Goal: Ask a question: Seek information or help from site administrators or community

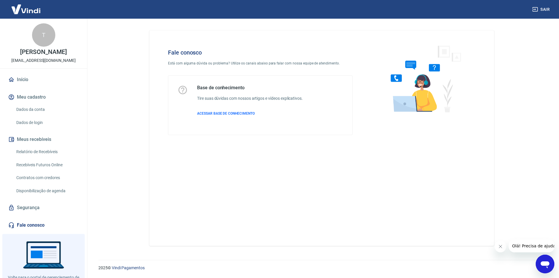
click at [542, 261] on icon "Abrir janela de mensagens" at bounding box center [545, 264] width 9 height 7
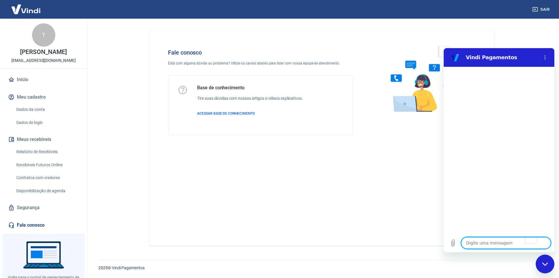
type textarea "a"
type textarea "x"
type textarea "a"
type textarea "x"
type textarea "a c"
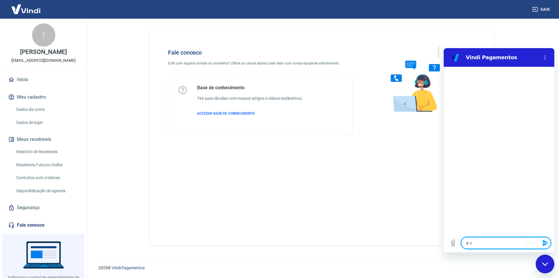
type textarea "x"
type textarea "a cl"
type textarea "x"
type textarea "a cle"
type textarea "x"
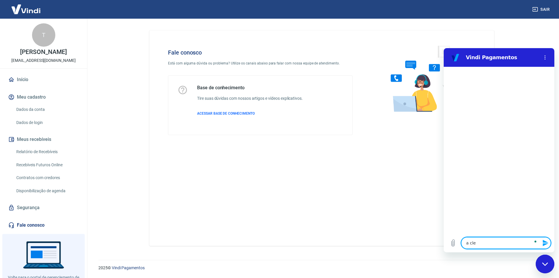
type textarea "a clei"
type textarea "x"
type textarea "a clein"
type textarea "x"
type textarea "a clei"
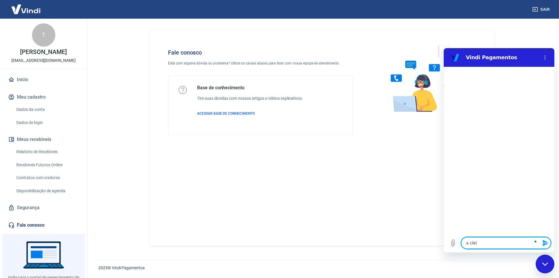
type textarea "x"
type textarea "a cle"
type textarea "x"
type textarea "a cl"
type textarea "x"
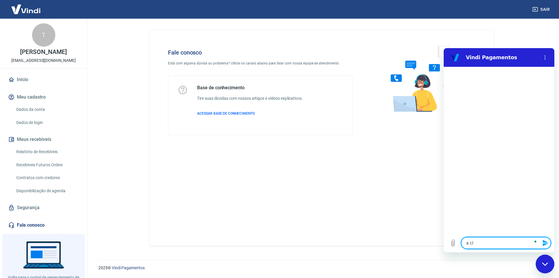
type textarea "a cli"
type textarea "x"
type textarea "a clie"
type textarea "x"
type textarea "a clien"
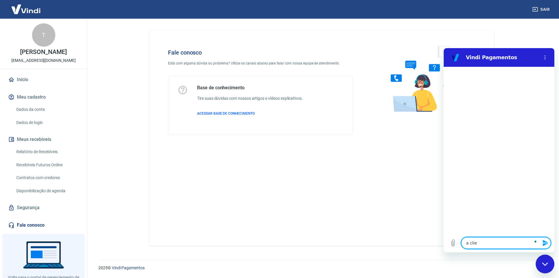
type textarea "x"
type textarea "a client"
type textarea "x"
type textarea "a cliente"
type textarea "x"
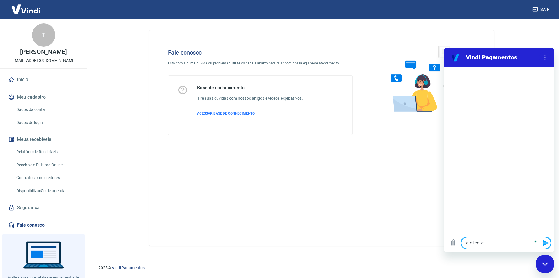
type textarea "a cliente"
type textarea "x"
type textarea "a cliente d"
type textarea "x"
type textarea "a cliente do"
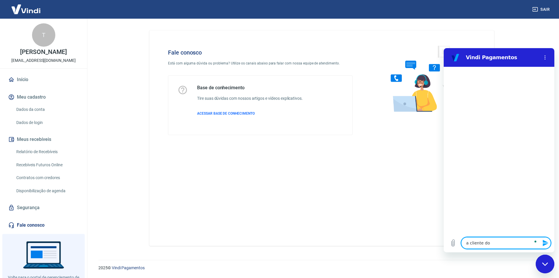
type textarea "x"
type textarea "a cliente do"
type textarea "x"
type textarea "a cliente do p"
type textarea "x"
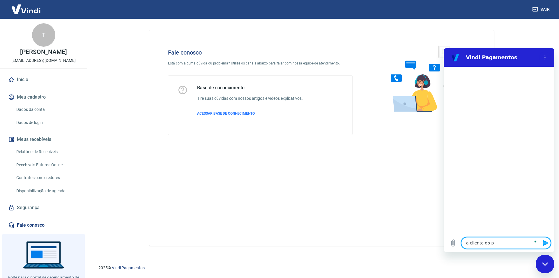
type textarea "a cliente do pe"
type textarea "x"
type textarea "a cliente do ped"
type textarea "x"
type textarea "a cliente do pedi"
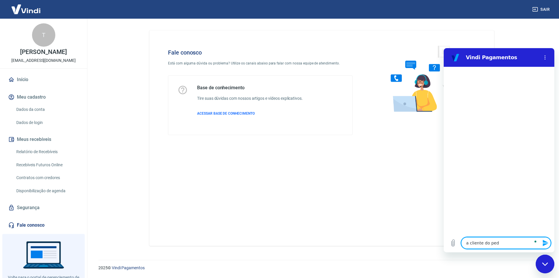
type textarea "x"
type textarea "a cliente do pedid"
type textarea "x"
type textarea "a cliente do pedido"
type textarea "x"
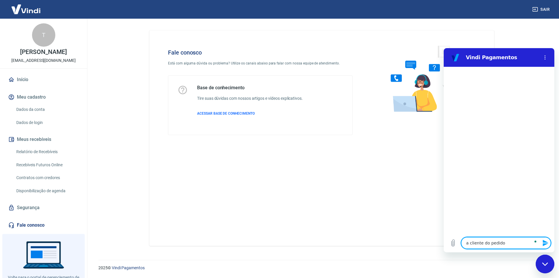
type textarea "a cliente do pedido"
type textarea "x"
type textarea "a cliente do pedido 8"
type textarea "x"
type textarea "a cliente do pedido 82"
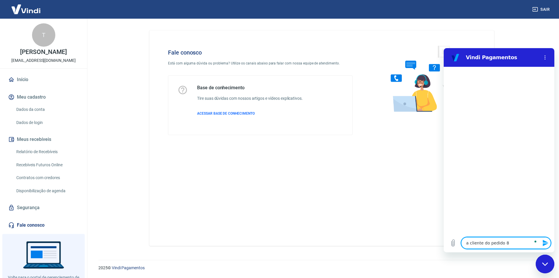
type textarea "x"
type textarea "a cliente do pedido 824"
type textarea "x"
type textarea "a cliente do pedido 8247"
type textarea "x"
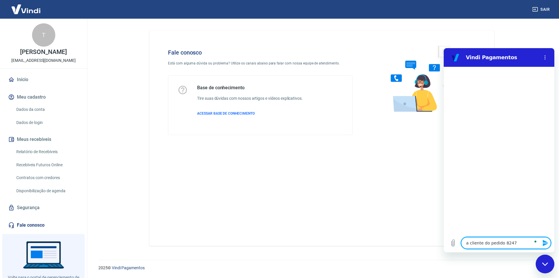
type textarea "a cliente do pedido 8247"
type textarea "x"
type textarea "a cliente do pedido 8247 t"
type textarea "x"
type textarea "a cliente do pedido 8247 te"
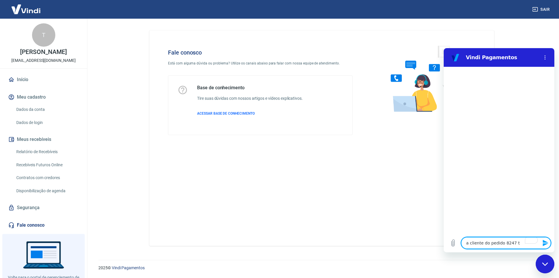
type textarea "x"
type textarea "a cliente do pedido 8247 tev"
type textarea "x"
type textarea "a cliente do pedido 8247 teve"
type textarea "x"
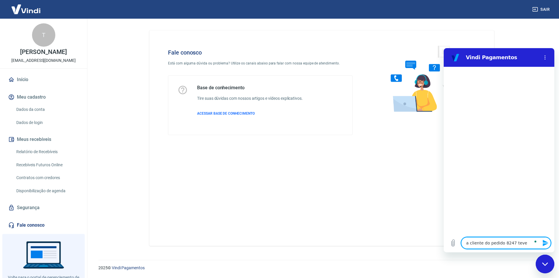
type textarea "a cliente do pedido 8247 teve"
type textarea "x"
type textarea "a cliente do pedido 8247 teve o"
type textarea "x"
type textarea "a cliente do pedido 8247 teve o"
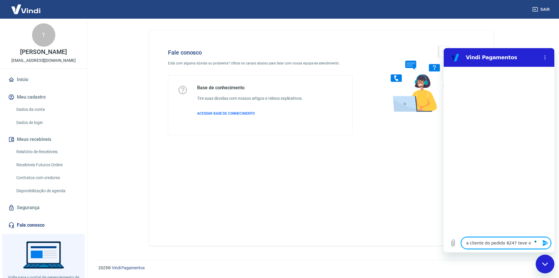
type textarea "x"
type textarea "a cliente do pedido 8247 teve o pe"
type textarea "x"
type textarea "a cliente do pedido 8247 teve o ped"
type textarea "x"
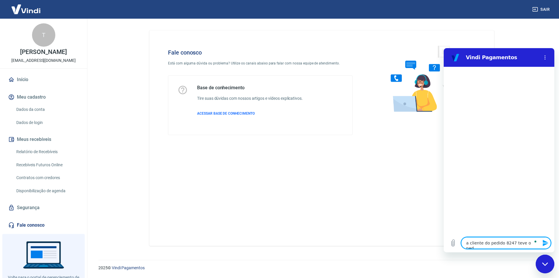
type textarea "a cliente do pedido 8247 teve o pedi"
type textarea "x"
type textarea "a cliente do pedido 8247 teve o pedid"
type textarea "x"
type textarea "a cliente do pedido 8247 teve o pedido"
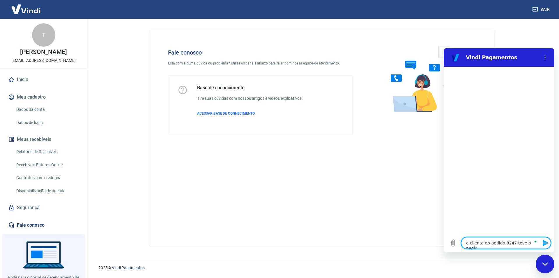
type textarea "x"
type textarea "a cliente do pedido 8247 teve o pedido"
type textarea "x"
type textarea "a cliente do pedido 8247 teve o pedido c"
type textarea "x"
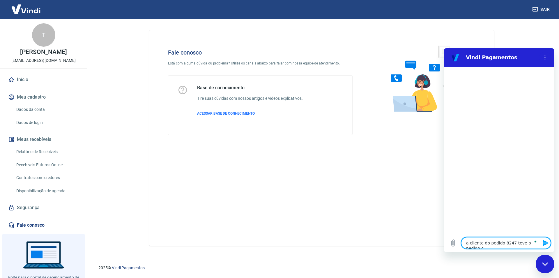
type textarea "a cliente do pedido 8247 teve o pedido co"
type textarea "x"
type textarea "a cliente do pedido 8247 teve o pedido c"
type textarea "x"
type textarea "a cliente do pedido 8247 teve o pedido ca"
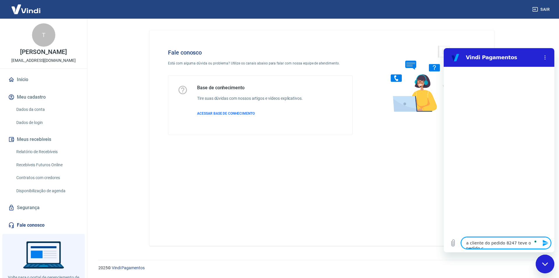
type textarea "x"
type textarea "a cliente do pedido 8247 teve o pedido can"
type textarea "x"
type textarea "a cliente do pedido 8247 teve o pedido canc"
type textarea "x"
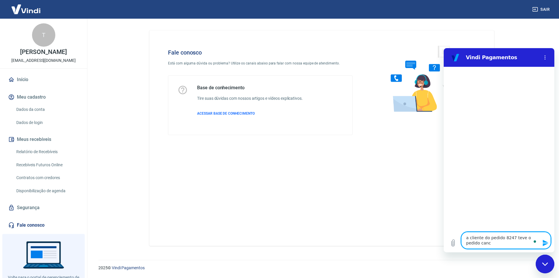
type textarea "a cliente do pedido 8247 teve o pedido cance"
type textarea "x"
type textarea "a cliente do pedido 8247 teve o pedido cancel"
type textarea "x"
type textarea "a cliente do pedido 8247 teve o pedido canceld"
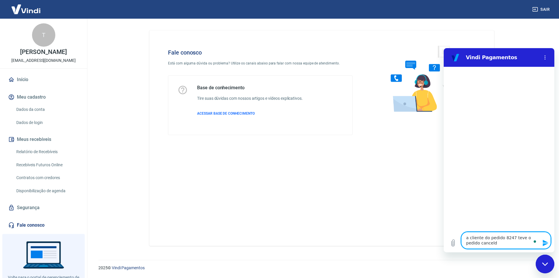
type textarea "x"
type textarea "a cliente do pedido 8247 teve o pedido cancel"
type textarea "x"
type textarea "a cliente do pedido 8247 teve o pedido cancela"
type textarea "x"
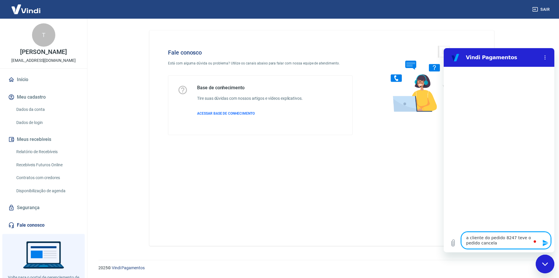
type textarea "a cliente do pedido 8247 teve o pedido cancelad"
type textarea "x"
type textarea "a cliente do pedido 8247 teve o pedido cancelado"
type textarea "x"
type textarea "a cliente do pedido 8247 teve o pedido cancelado,"
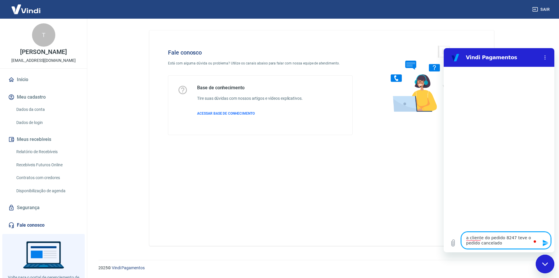
type textarea "x"
type textarea "a cliente do pedido 8247 teve o pedido cancelado,"
type textarea "x"
type textarea "a cliente do pedido 8247 teve o pedido cancelado, m"
type textarea "x"
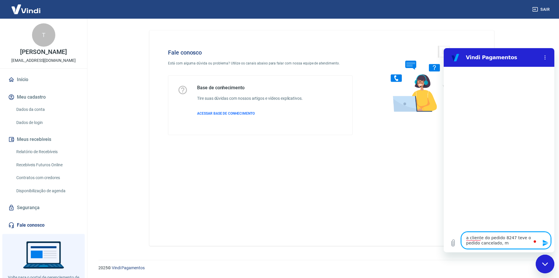
type textarea "a cliente do pedido 8247 teve o pedido cancelado, ma"
type textarea "x"
type textarea "a cliente do pedido 8247 teve o pedido cancelado, mas"
type textarea "x"
type textarea "a cliente do pedido 8247 teve o pedido cancelado, mas"
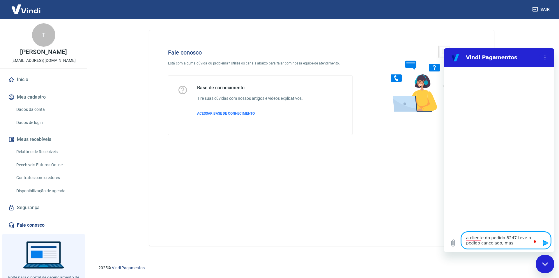
type textarea "x"
type textarea "a cliente do pedido 8247 teve o pedido cancelado, mas o"
type textarea "x"
type textarea "a cliente do pedido 8247 teve o pedido cancelado, mas o"
type textarea "x"
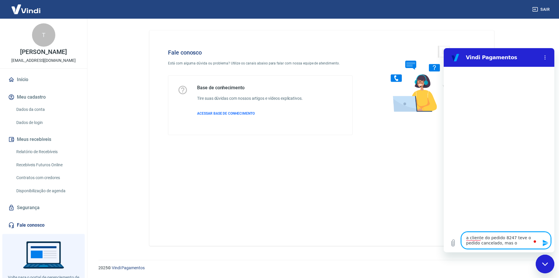
type textarea "a cliente do pedido 8247 teve o pedido cancelado, mas o v"
type textarea "x"
type textarea "a cliente do pedido 8247 teve o pedido cancelado, mas o va"
type textarea "x"
type textarea "a cliente do pedido 8247 teve o pedido cancelado, mas o val"
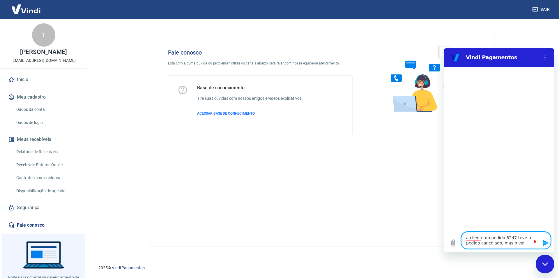
type textarea "x"
type textarea "a cliente do pedido 8247 teve o pedido cancelado, mas o valo"
type textarea "x"
type textarea "a cliente do pedido 8247 teve o pedido cancelado, mas o valor"
type textarea "x"
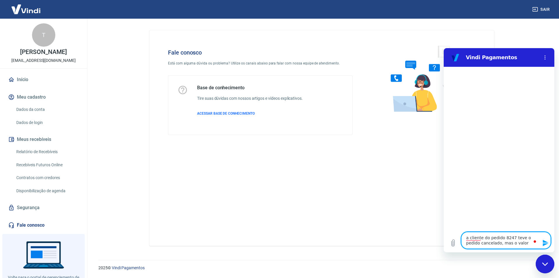
type textarea "a cliente do pedido 8247 teve o pedido cancelado, mas o valor"
type textarea "x"
type textarea "a cliente do pedido 8247 teve o pedido cancelado, mas o valor f"
type textarea "x"
type textarea "a cliente do pedido 8247 teve o pedido cancelado, mas o valor fo"
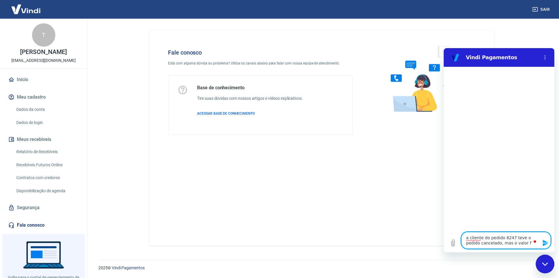
type textarea "x"
type textarea "a cliente do pedido 8247 teve o pedido cancelado, mas o valor foi"
type textarea "x"
type textarea "a cliente do pedido 8247 teve o pedido cancelado, mas o valor foi"
type textarea "x"
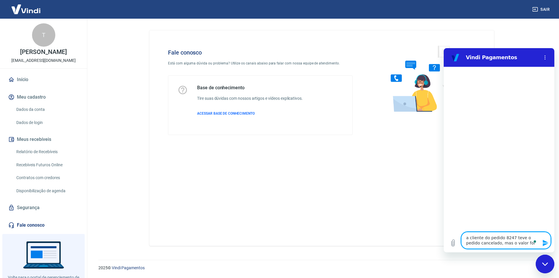
type textarea "a cliente do pedido 8247 teve o pedido cancelado, mas o valor foi c"
type textarea "x"
type textarea "a cliente do pedido 8247 teve o pedido cancelado, mas o valor foi co"
type textarea "x"
type textarea "a cliente do pedido 8247 teve o pedido cancelado, mas o valor foi cob"
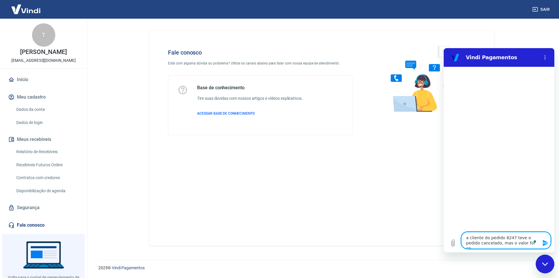
type textarea "x"
type textarea "a cliente do pedido 8247 teve o pedido cancelado, mas o valor foi cobr"
type textarea "x"
type textarea "a cliente do pedido 8247 teve o pedido cancelado, mas o valor foi cobra"
type textarea "x"
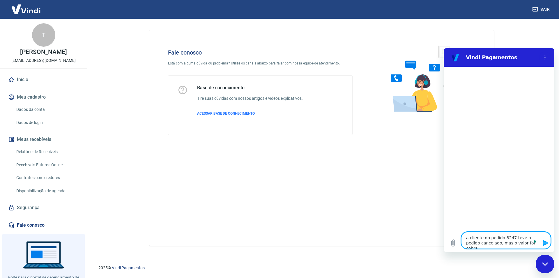
type textarea "a cliente do pedido 8247 teve o pedido cancelado, mas o valor foi cobrad"
type textarea "x"
type textarea "a cliente do pedido 8247 teve o pedido cancelado, mas o valor foi cobrado"
type textarea "x"
type textarea "a cliente do pedido 8247 teve o pedido cancelado, mas o valor foi cobrado"
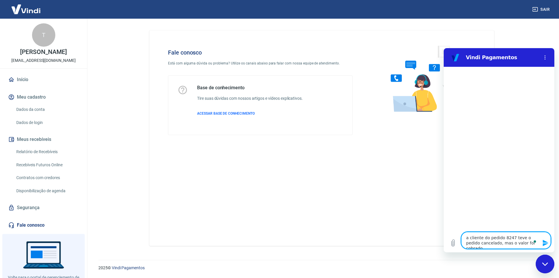
type textarea "x"
type textarea "a cliente do pedido 8247 teve o pedido cancelado, mas o valor foi cobrado d"
type textarea "x"
type textarea "a cliente do pedido 8247 teve o pedido cancelado, mas o valor foi cobrado do"
type textarea "x"
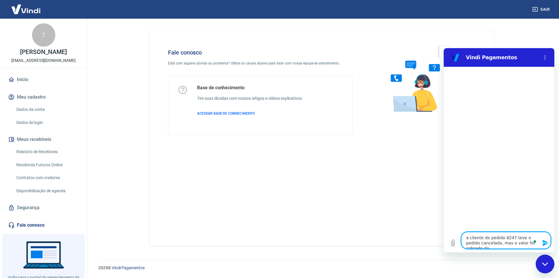
type textarea "a cliente do pedido 8247 teve o pedido cancelado, mas o valor foi cobrado do"
type textarea "x"
type textarea "a cliente do pedido 8247 teve o pedido cancelado, mas o valor foi cobrado do c"
type textarea "x"
type textarea "a cliente do pedido 8247 teve o pedido cancelado, mas o valor foi cobrado do ca"
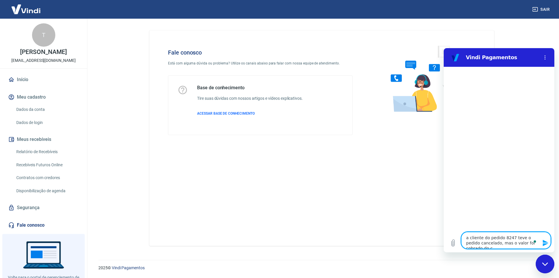
type textarea "x"
type textarea "a cliente do pedido 8247 teve o pedido cancelado, mas o valor foi cobrado do car"
type textarea "x"
type textarea "a cliente do pedido 8247 teve o pedido cancelado, mas o valor foi cobrado do ca…"
type textarea "x"
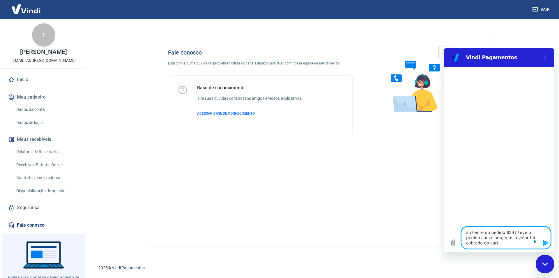
type textarea "a cliente do pedido 8247 teve o pedido cancelado, mas o valor foi cobrado do ca…"
type textarea "x"
type textarea "a cliente do pedido 8247 teve o pedido cancelado, mas o valor foi cobrado do ca…"
type textarea "x"
type textarea "a cliente do pedido 8247 teve o pedido cancelado, mas o valor foi cobrado do ca…"
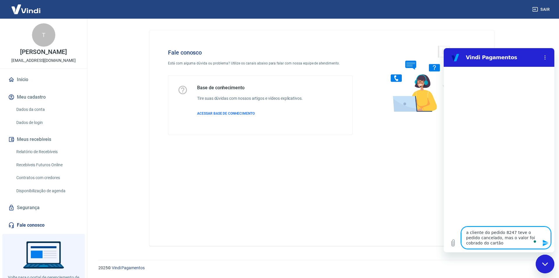
type textarea "x"
type textarea "a cliente do pedido 8247 teve o pedido cancelado, mas o valor foi cobrado do ca…"
type textarea "x"
type textarea "a cliente do pedido 8247 teve o pedido cancelado, mas o valor foi cobrado do ca…"
type textarea "x"
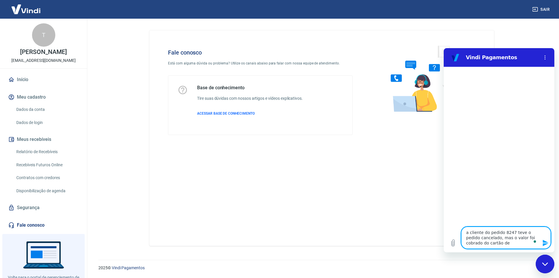
type textarea "a cliente do pedido 8247 teve o pedido cancelado, mas o valor foi cobrado do ca…"
type textarea "x"
type textarea "a cliente do pedido 8247 teve o pedido cancelado, mas o valor foi cobrado do ca…"
type textarea "x"
type textarea "a cliente do pedido 8247 teve o pedido cancelado, mas o valor foi cobrado do ca…"
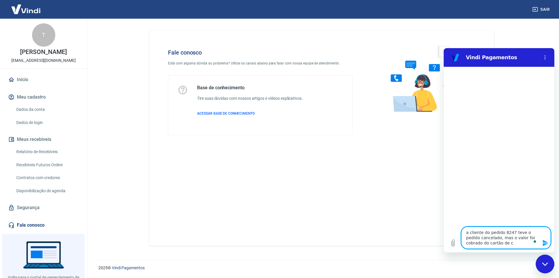
type textarea "x"
type textarea "a cliente do pedido 8247 teve o pedido cancelado, mas o valor foi cobrado do ca…"
type textarea "x"
type textarea "a cliente do pedido 8247 teve o pedido cancelado, mas o valor foi cobrado do ca…"
type textarea "x"
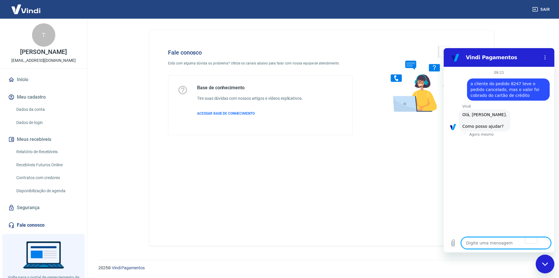
scroll to position [25, 0]
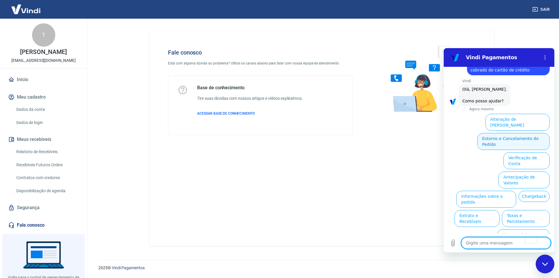
click at [514, 133] on button "Estorno e Cancelamento do Pedido" at bounding box center [513, 141] width 73 height 17
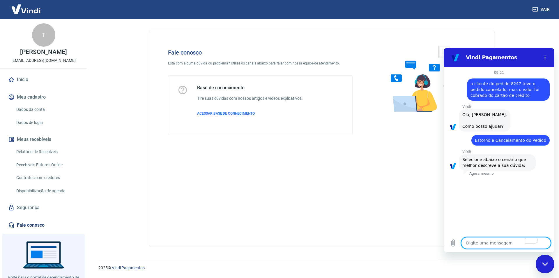
scroll to position [42, 0]
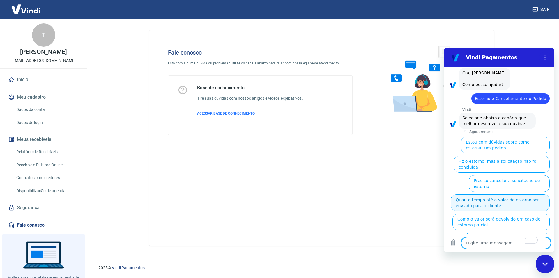
click at [511, 194] on button "Quanto tempo até o valor do estorno ser enviado para o cliente" at bounding box center [500, 202] width 99 height 17
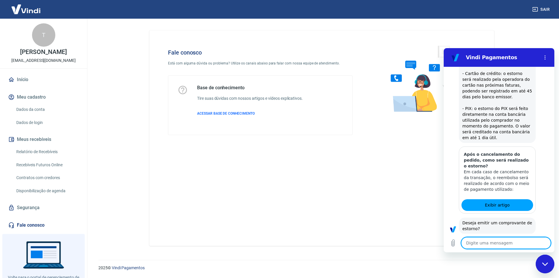
scroll to position [209, 0]
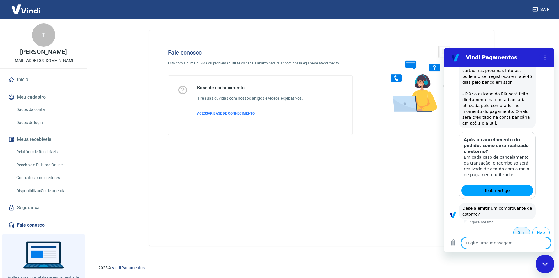
click at [517, 229] on button "Sim" at bounding box center [521, 232] width 17 height 11
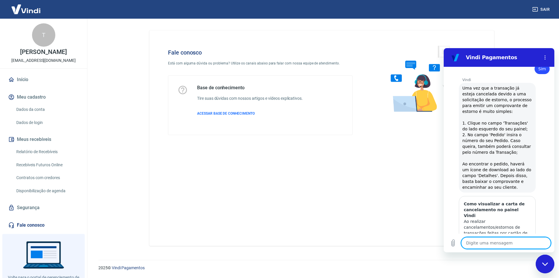
scroll to position [427, 0]
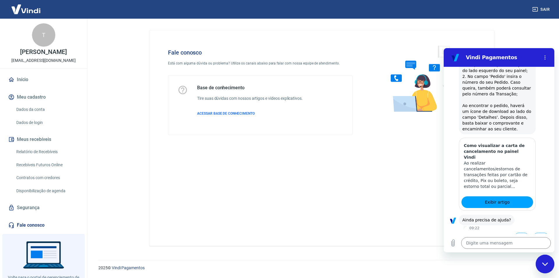
click at [511, 230] on li "Sim" at bounding box center [520, 236] width 19 height 13
click at [516, 232] on button "Sim" at bounding box center [521, 237] width 17 height 11
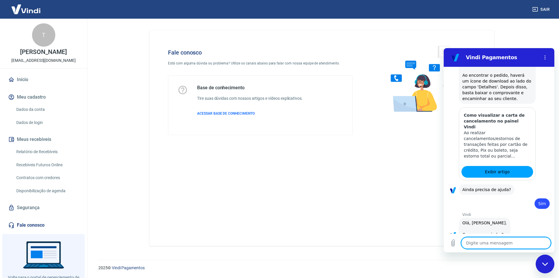
scroll to position [579, 0]
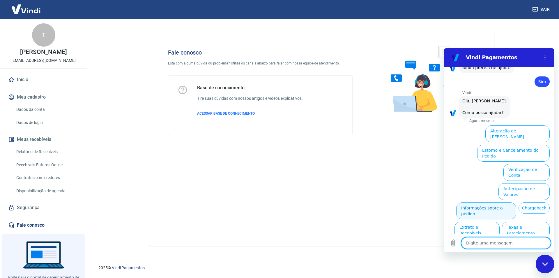
click at [471, 202] on button "Informações sobre o pedido" at bounding box center [486, 210] width 60 height 17
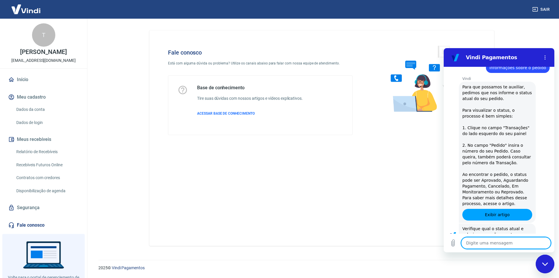
scroll to position [679, 0]
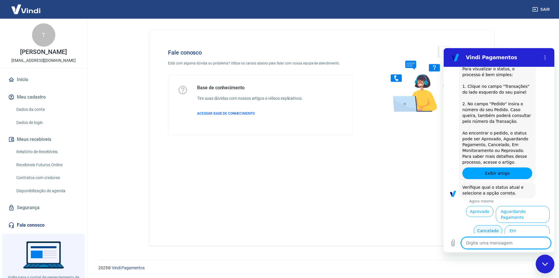
click at [479, 225] on button "Cancelado" at bounding box center [488, 230] width 29 height 11
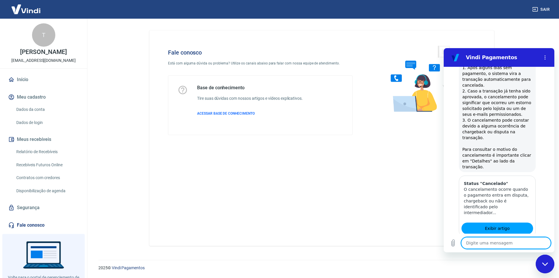
scroll to position [894, 0]
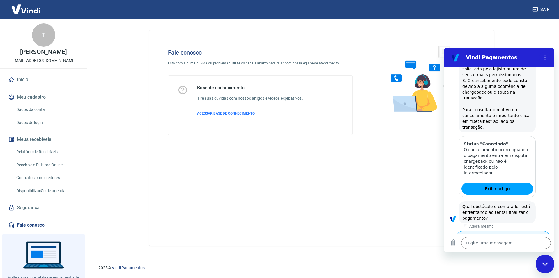
click at [500, 231] on button "Pagamento está sendo negado, mesmo cliente tendo saldo" at bounding box center [503, 239] width 93 height 17
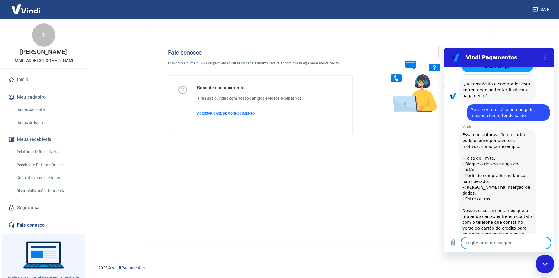
scroll to position [1104, 0]
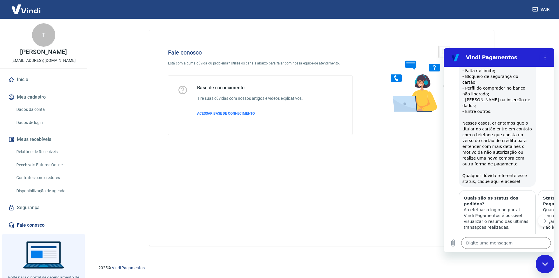
click at [520, 273] on button "Sim" at bounding box center [521, 278] width 17 height 11
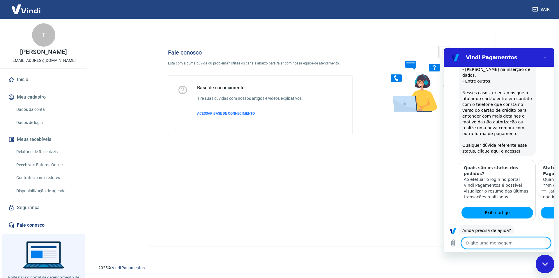
scroll to position [1256, 0]
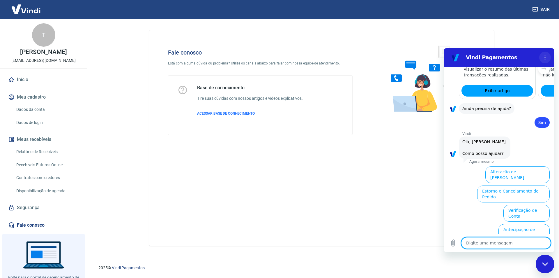
click at [546, 55] on button "Menu de opções" at bounding box center [545, 58] width 12 height 12
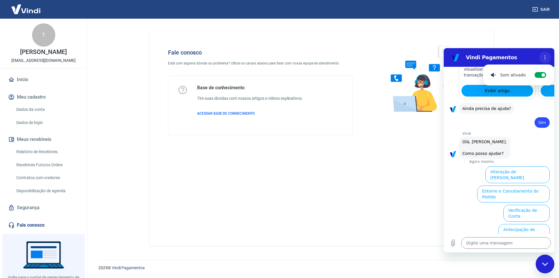
click at [546, 55] on button "Menu de opções" at bounding box center [545, 58] width 12 height 12
